Goal: Check status: Check status

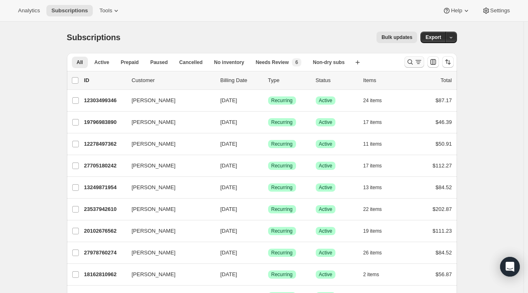
click at [414, 63] on icon "Search and filter results" at bounding box center [410, 62] width 8 height 8
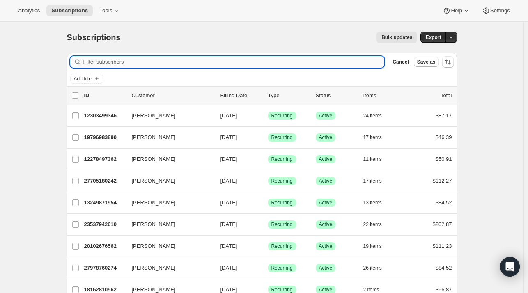
click at [197, 60] on input "Filter subscribers" at bounding box center [233, 61] width 301 height 11
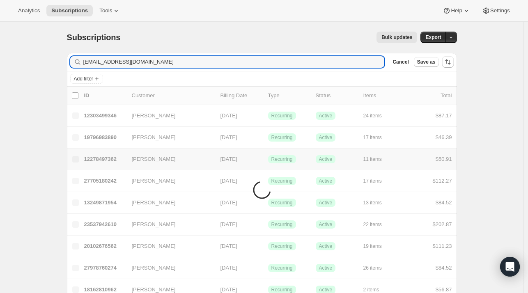
type input "msheridan27@gmail.com"
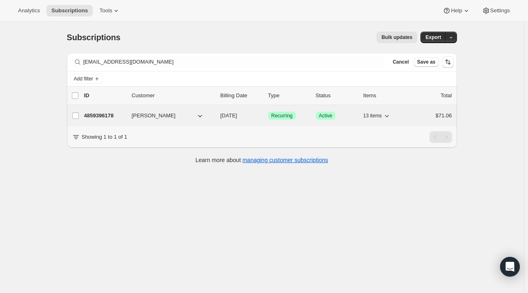
click at [141, 120] on div "4859396178 Molly Miranda 09/23/2025 Success Recurring Success Active 13 items $…" at bounding box center [268, 115] width 368 height 11
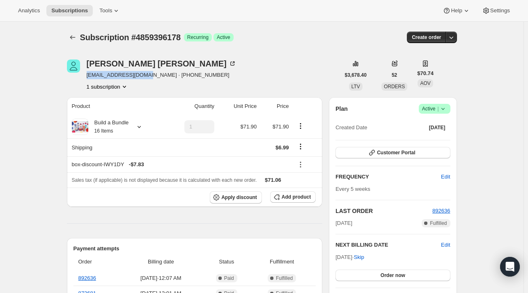
drag, startPoint x: 149, startPoint y: 75, endPoint x: 87, endPoint y: 73, distance: 62.0
click at [87, 73] on div "Molly Miranda msheridan27@gmail.com · +18135974323 1 subscription" at bounding box center [203, 75] width 273 height 31
copy span "msheridan27@gmail.com"
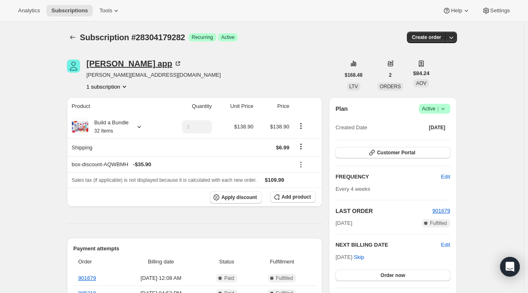
click at [103, 61] on div "[PERSON_NAME] app" at bounding box center [135, 64] width 96 height 8
